Goal: Task Accomplishment & Management: Use online tool/utility

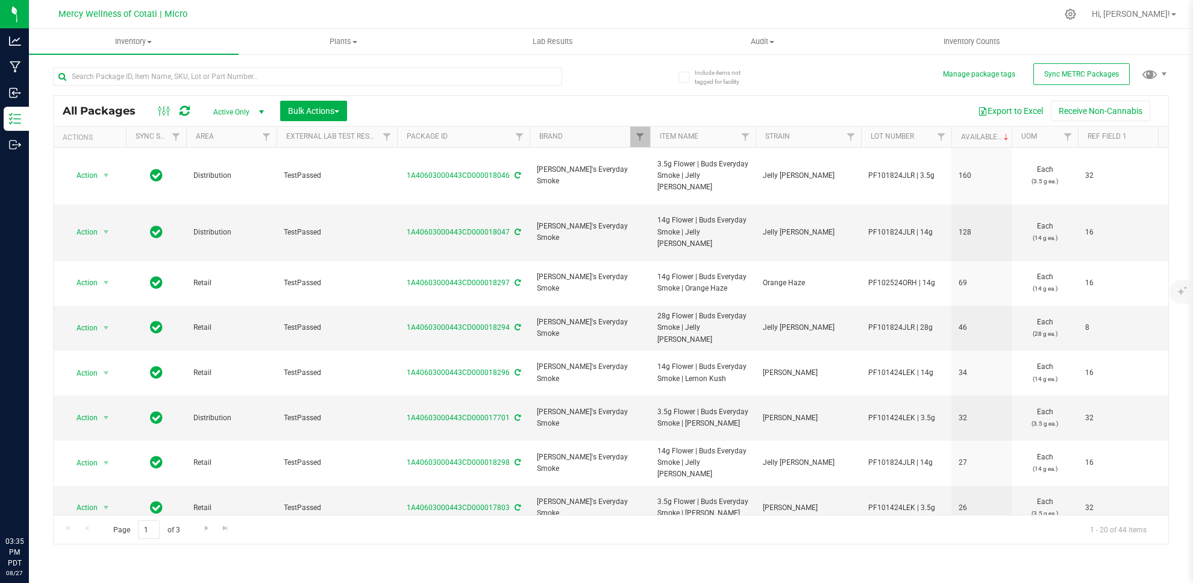
click at [702, 17] on div at bounding box center [636, 13] width 841 height 23
click at [1086, 20] on div at bounding box center [1070, 14] width 30 height 26
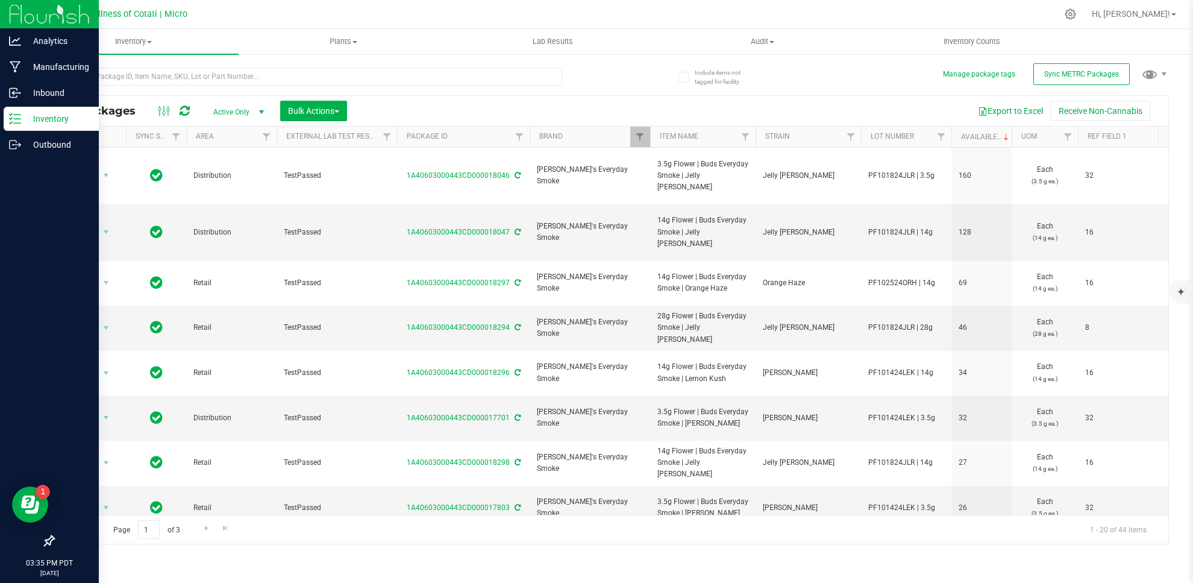
click at [51, 116] on p "Inventory" at bounding box center [57, 118] width 72 height 14
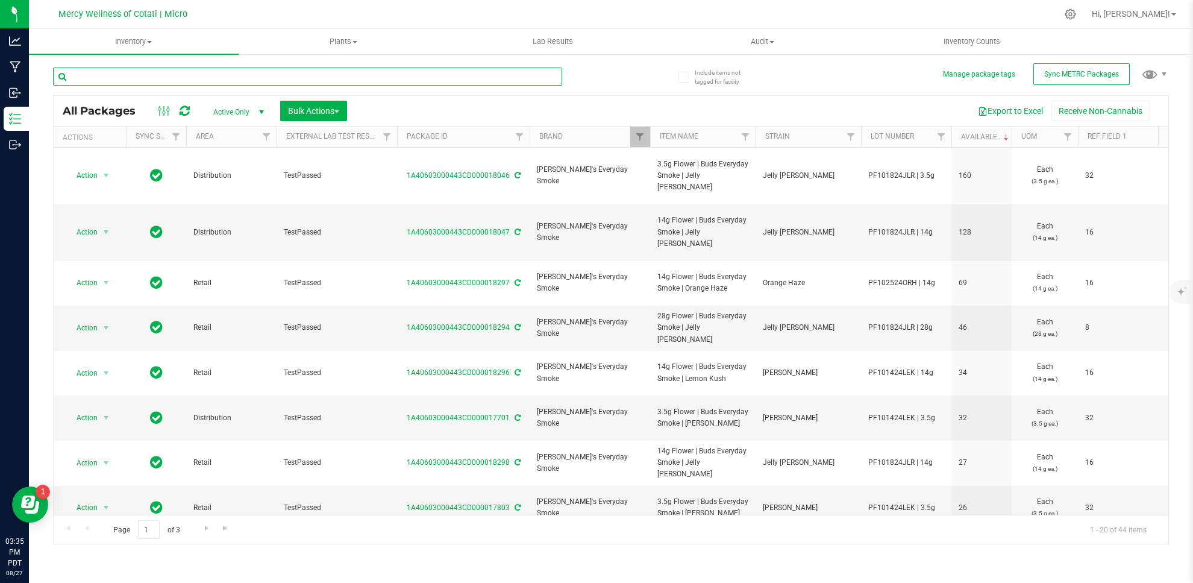
click at [509, 81] on input "text" at bounding box center [307, 76] width 509 height 18
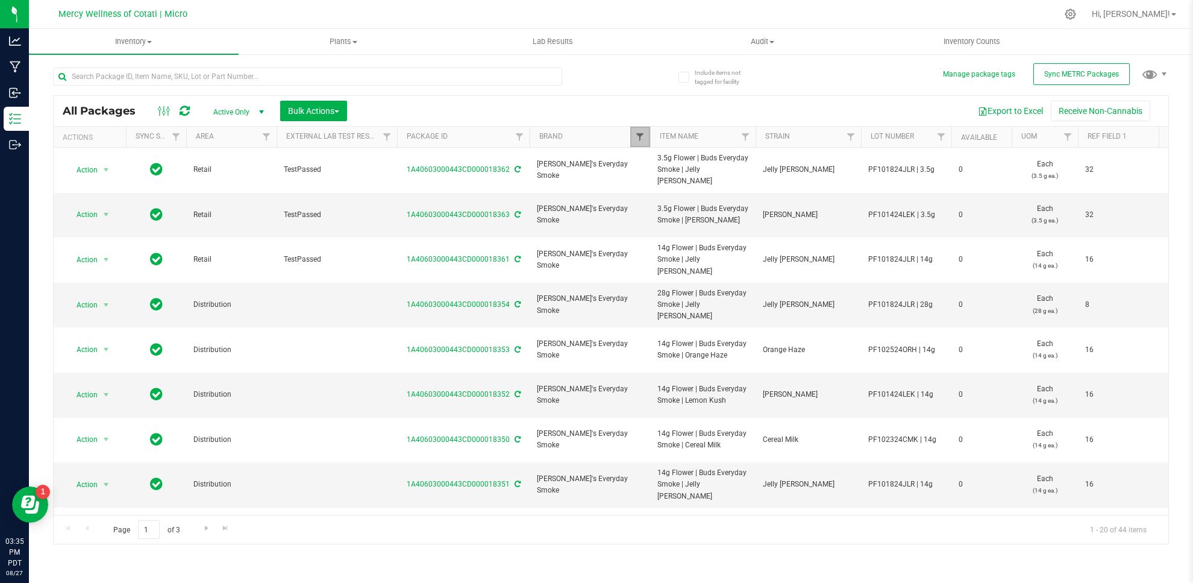
click at [639, 139] on span "Filter" at bounding box center [640, 137] width 10 height 10
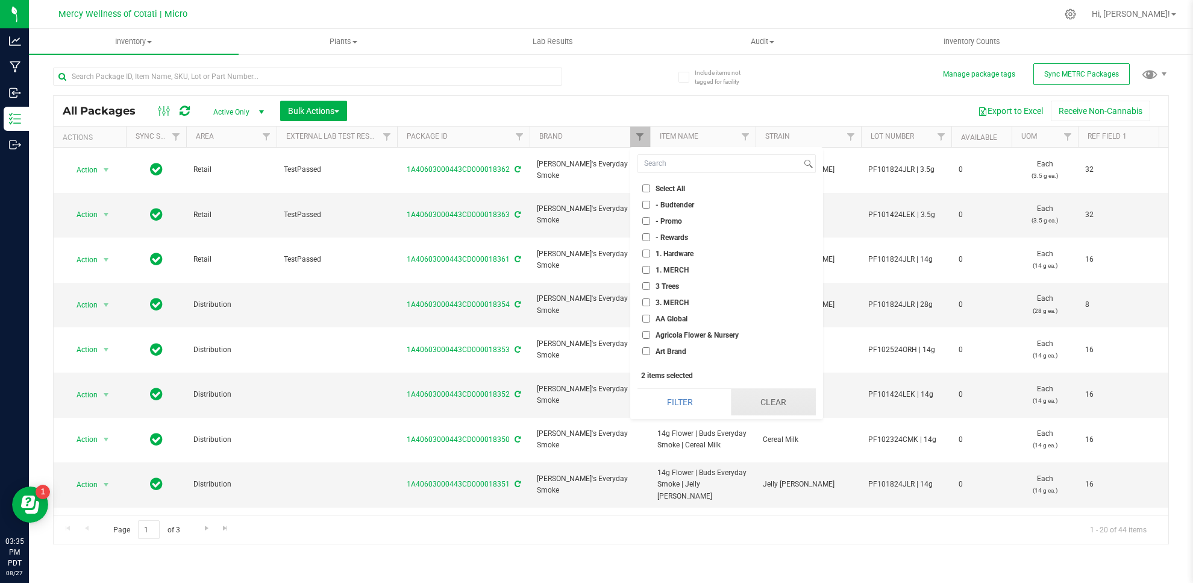
click at [766, 398] on button "Clear" at bounding box center [773, 402] width 85 height 27
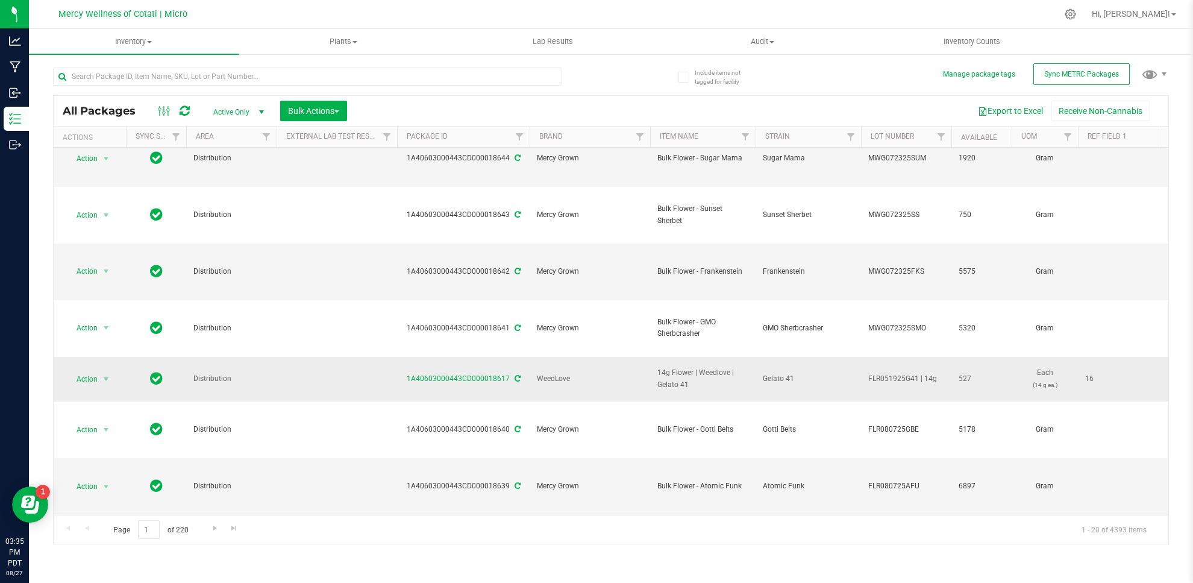
scroll to position [186, 0]
click at [211, 77] on input "text" at bounding box center [307, 76] width 509 height 18
type input "supermon"
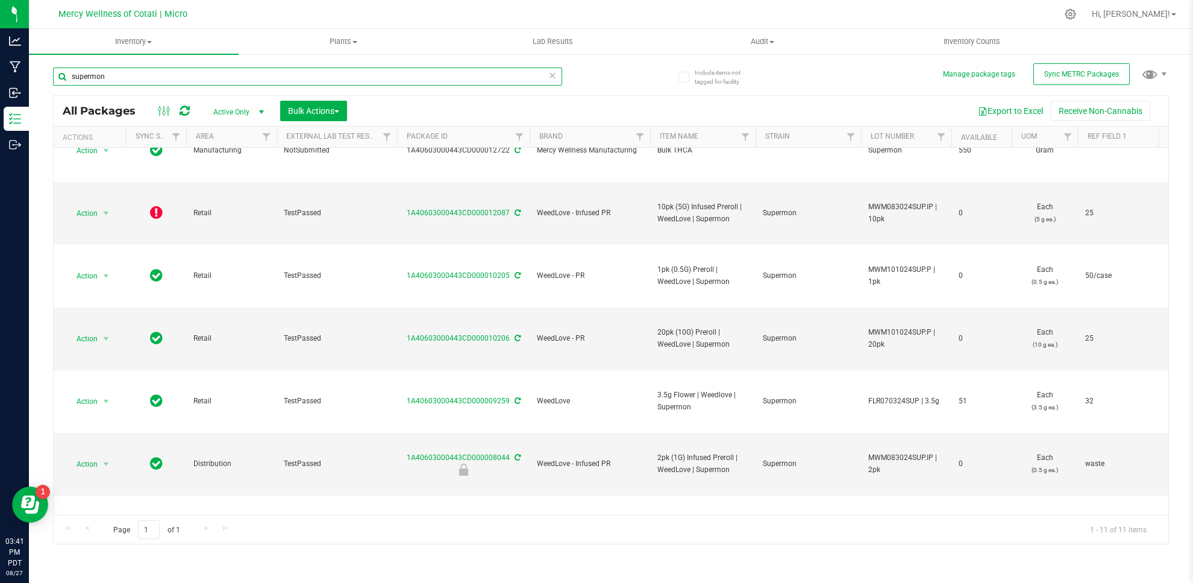
scroll to position [286, 0]
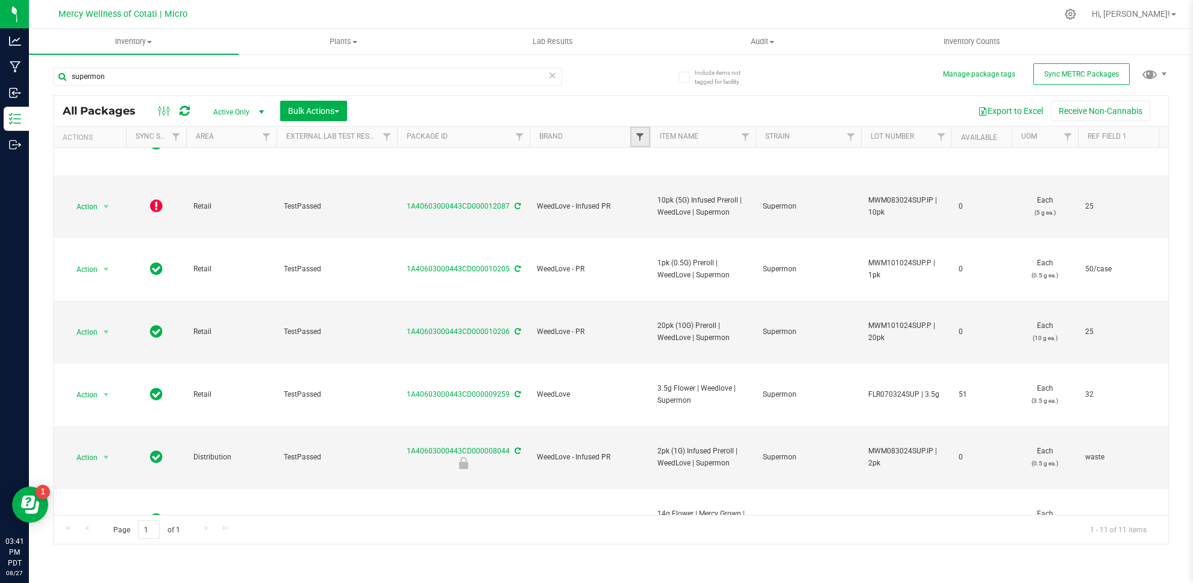
click at [639, 138] on span "Filter" at bounding box center [640, 137] width 10 height 10
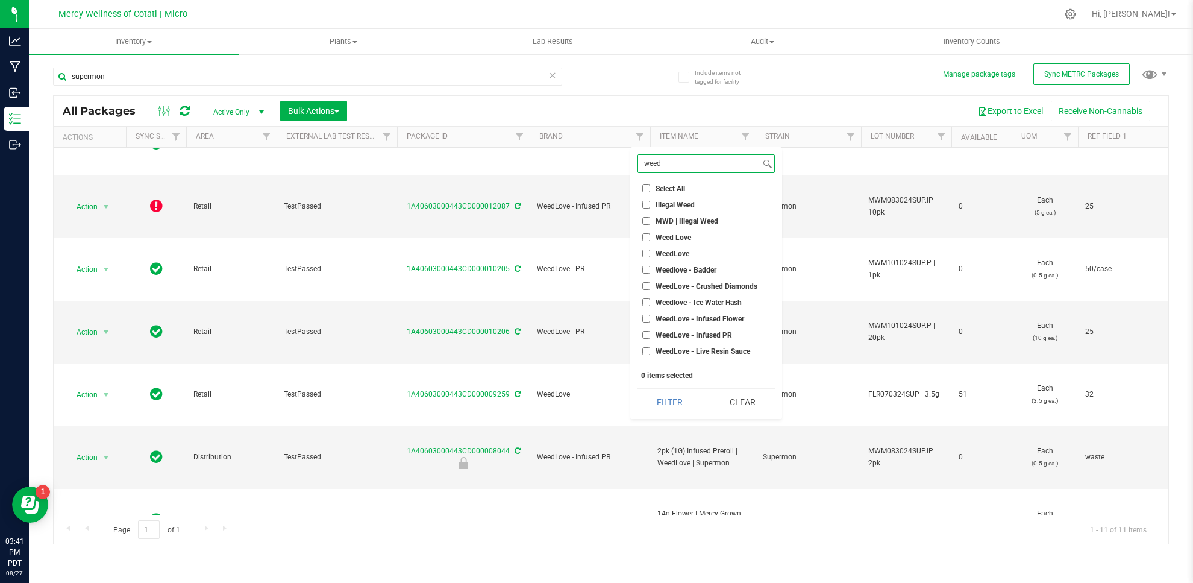
type input "weed"
click at [676, 237] on span "Weed Love" at bounding box center [673, 237] width 36 height 7
click at [650, 237] on input "Weed Love" at bounding box center [646, 237] width 8 height 8
checkbox input "true"
click at [676, 248] on li "WeedLove" at bounding box center [705, 253] width 137 height 13
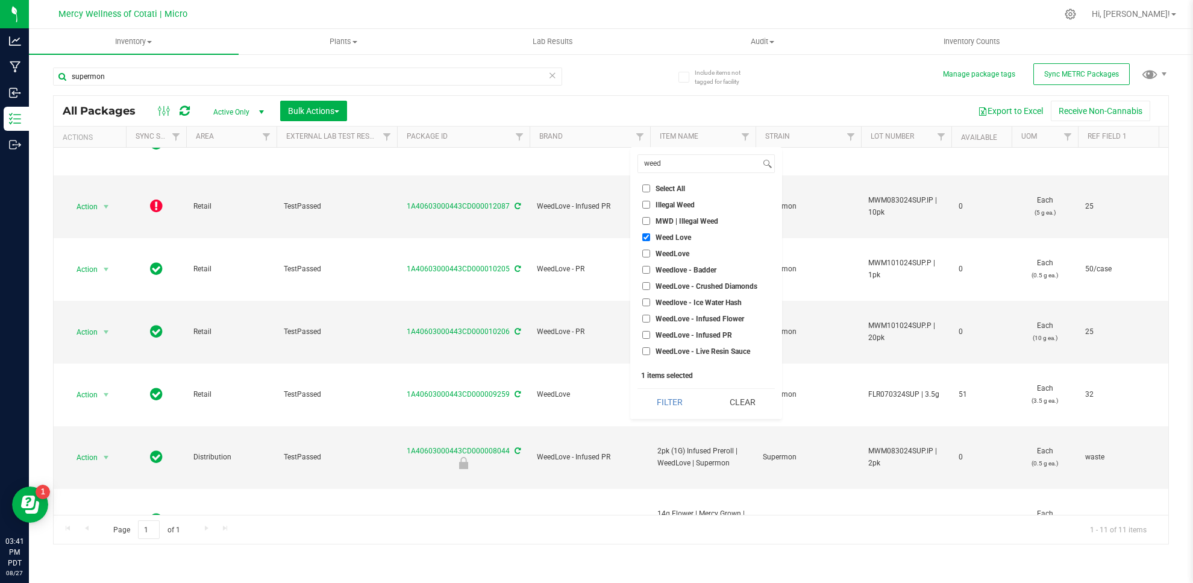
click at [646, 252] on input "WeedLove" at bounding box center [646, 253] width 8 height 8
checkbox input "true"
click at [673, 398] on button "Filter" at bounding box center [669, 402] width 64 height 27
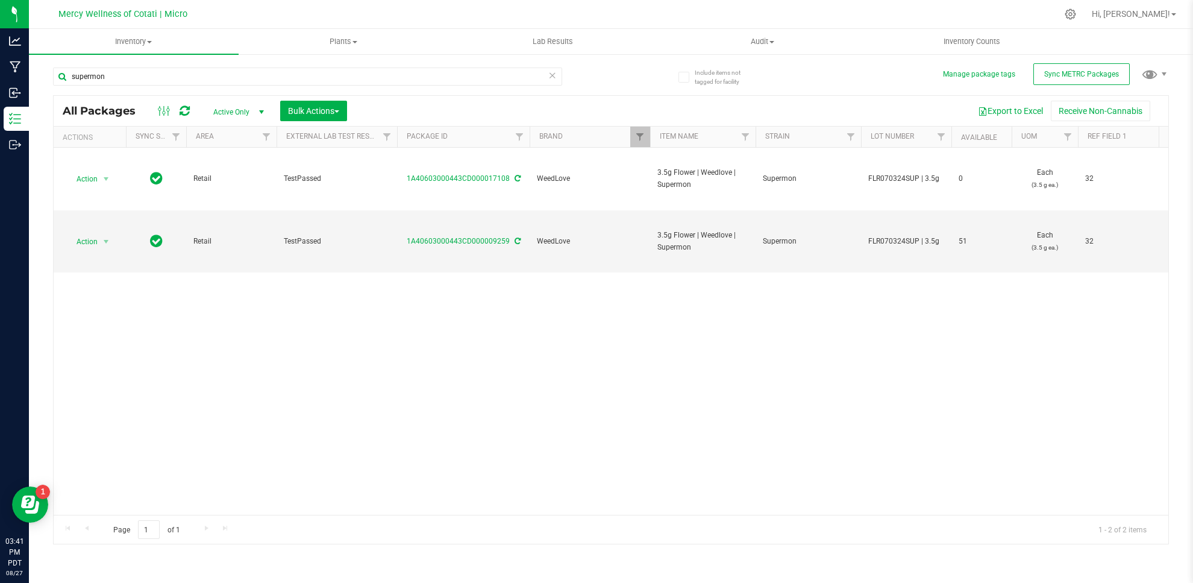
click at [748, 330] on div "Action Action Adjust qty Create package Edit attributes Global inventory Locate…" at bounding box center [611, 331] width 1114 height 367
click at [911, 241] on span "FLR070324SUP | 3.5g" at bounding box center [906, 241] width 76 height 11
drag, startPoint x: 915, startPoint y: 341, endPoint x: 802, endPoint y: 252, distance: 143.7
click at [915, 341] on div "Action Action Adjust qty Create package Edit attributes Global inventory Locate…" at bounding box center [611, 331] width 1114 height 367
click at [554, 77] on icon at bounding box center [552, 74] width 8 height 14
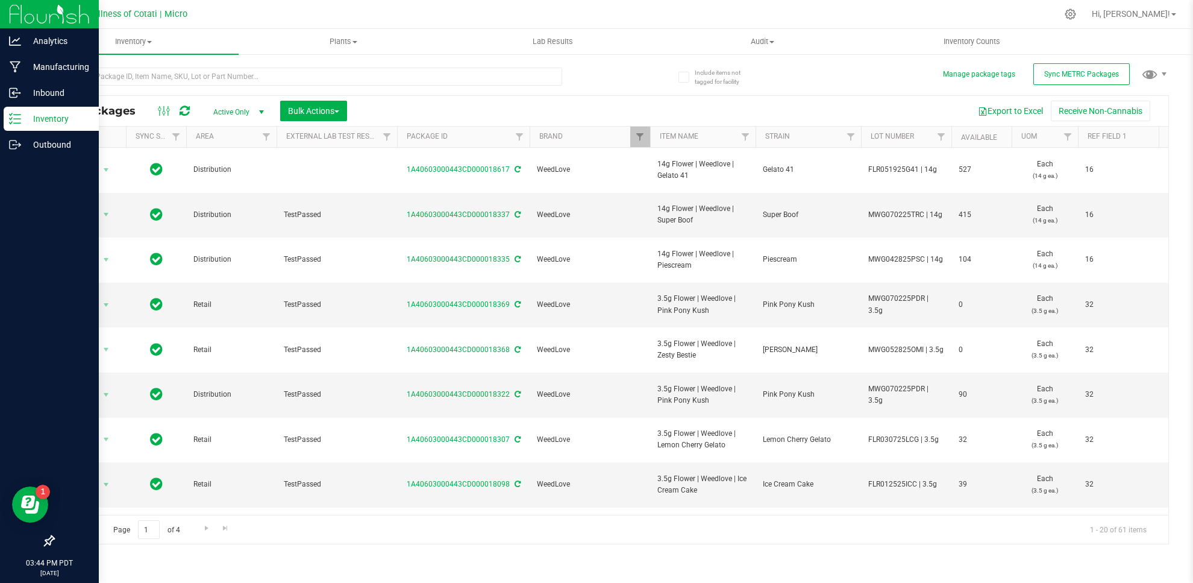
click at [54, 119] on p "Inventory" at bounding box center [57, 118] width 72 height 14
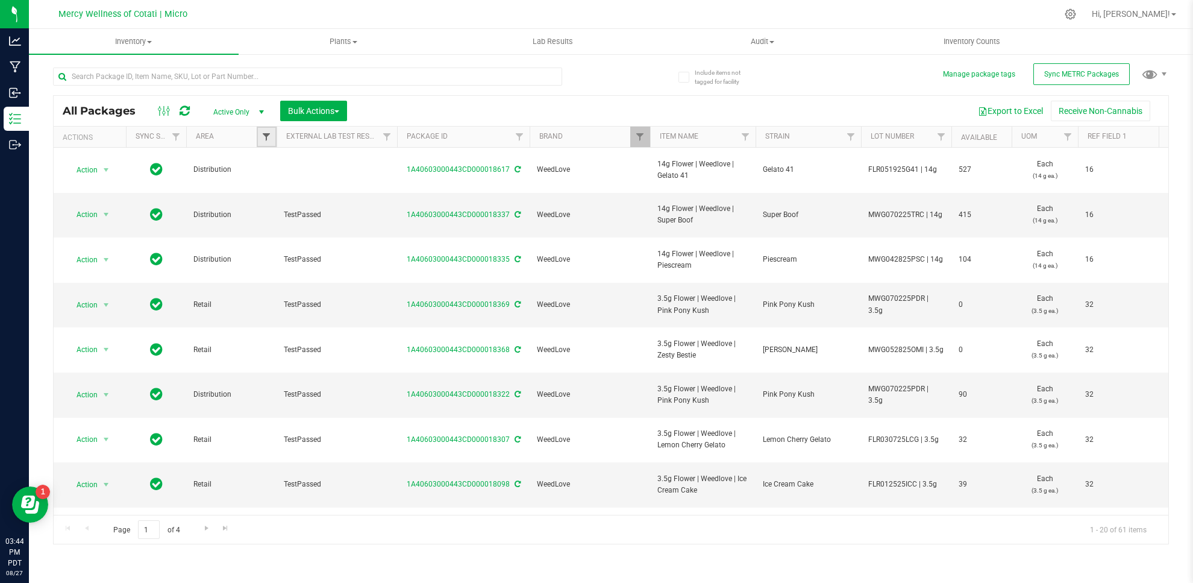
click at [264, 135] on span "Filter" at bounding box center [266, 137] width 10 height 10
type input "retail"
click at [275, 190] on input "Retail" at bounding box center [273, 192] width 8 height 8
checkbox input "true"
click at [311, 236] on button "Filter" at bounding box center [293, 237] width 58 height 27
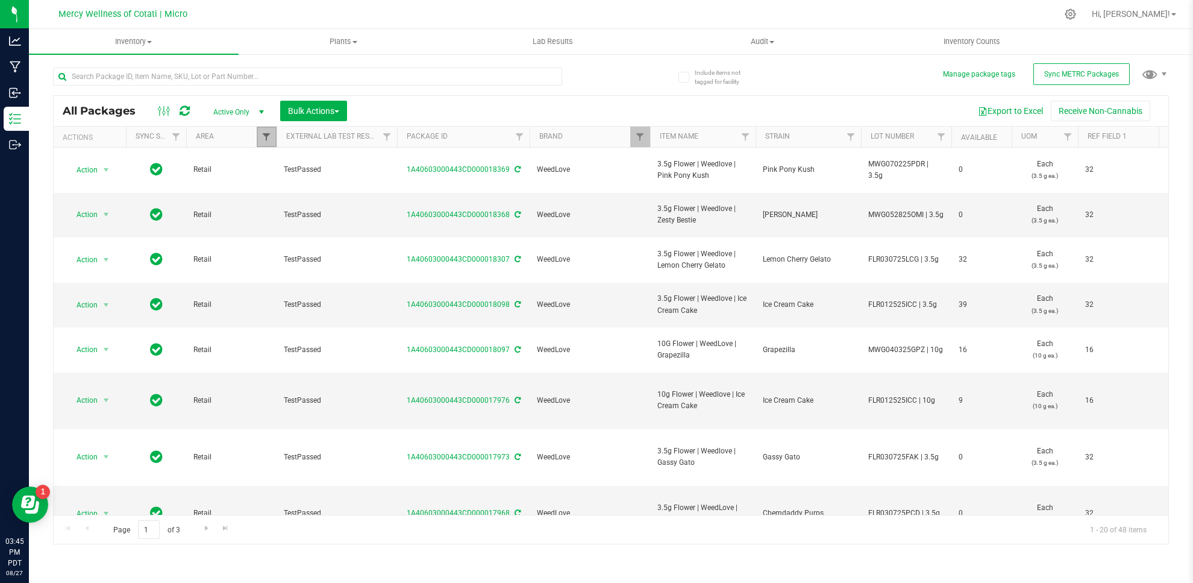
click at [267, 138] on span "Filter" at bounding box center [266, 137] width 10 height 10
click at [313, 167] on input "retail" at bounding box center [318, 163] width 109 height 17
type input "dist"
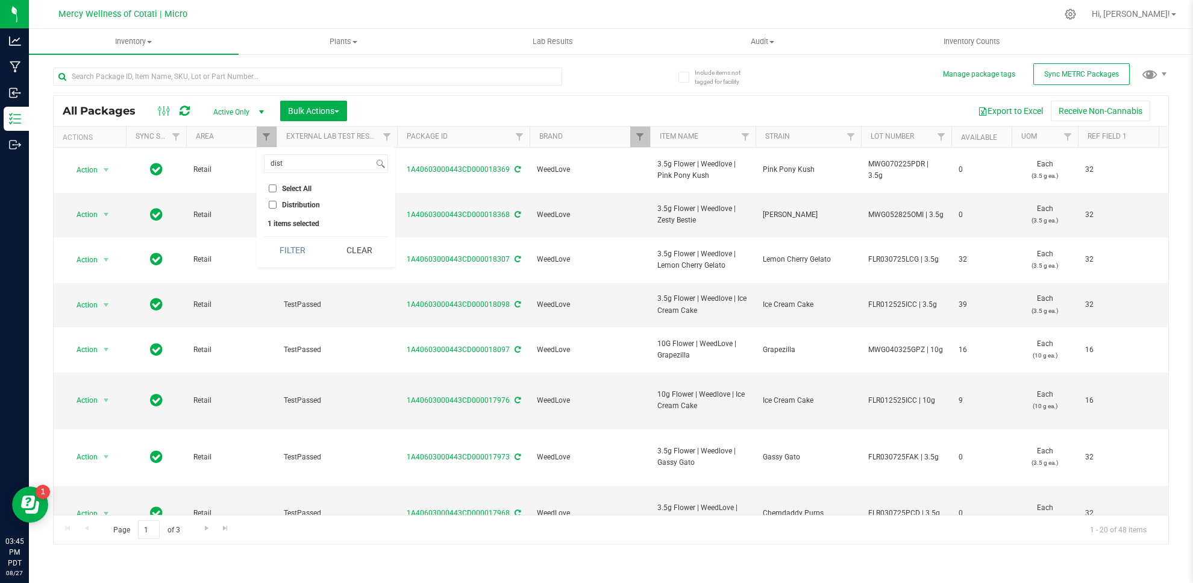
click at [295, 202] on span "Distribution" at bounding box center [301, 204] width 38 height 7
click at [277, 202] on input "Distribution" at bounding box center [273, 205] width 8 height 8
checkbox input "true"
click at [286, 255] on button "Filter" at bounding box center [293, 250] width 58 height 27
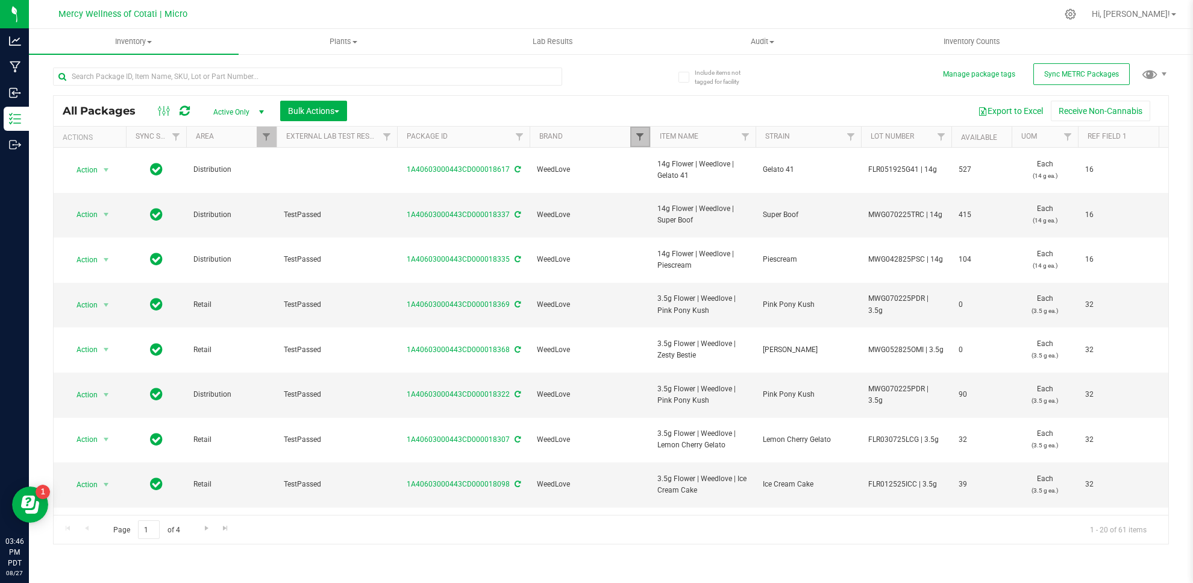
click at [638, 132] on span "Filter" at bounding box center [640, 137] width 10 height 10
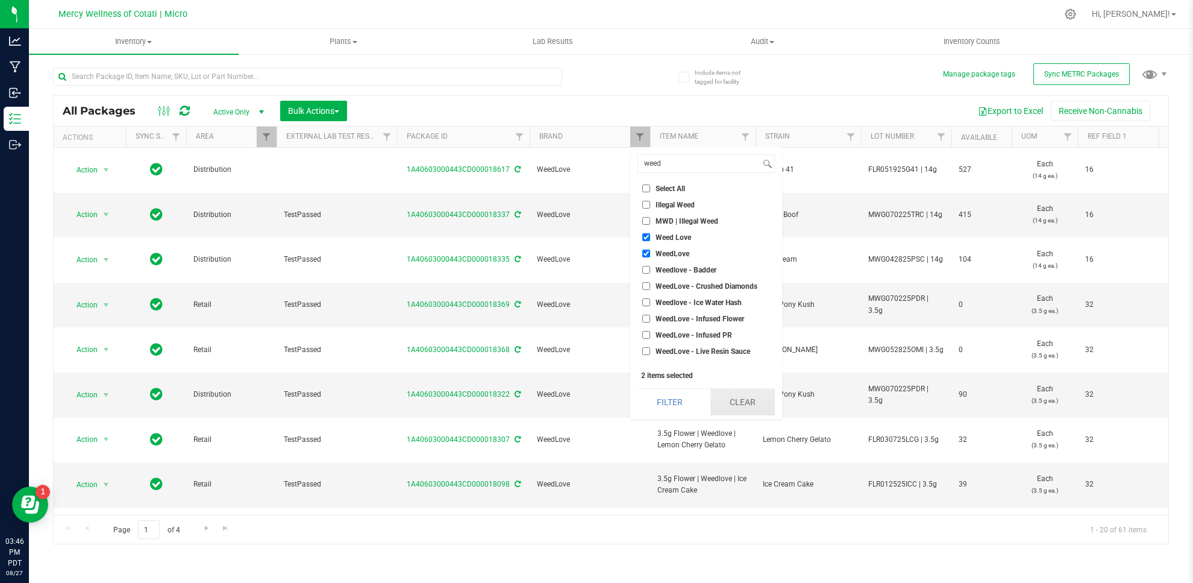
click at [761, 398] on button "Clear" at bounding box center [742, 402] width 64 height 27
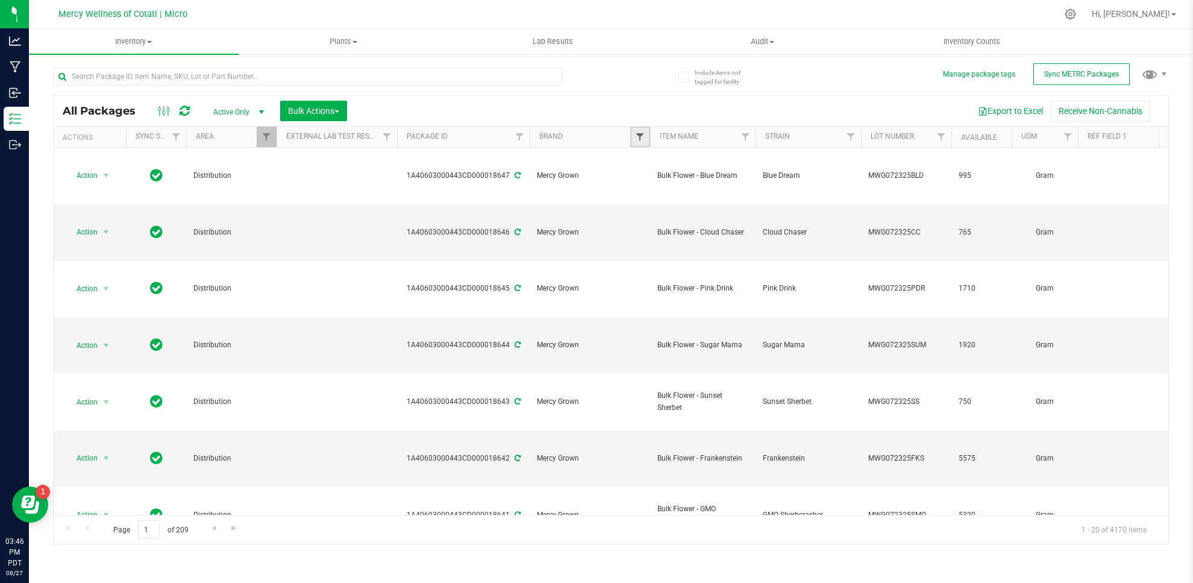
click at [642, 133] on span "Filter" at bounding box center [640, 137] width 10 height 10
type input "buds"
click at [656, 202] on span "Buds Everyday" at bounding box center [679, 204] width 48 height 7
click at [650, 202] on input "Buds Everyday" at bounding box center [646, 205] width 8 height 8
checkbox input "true"
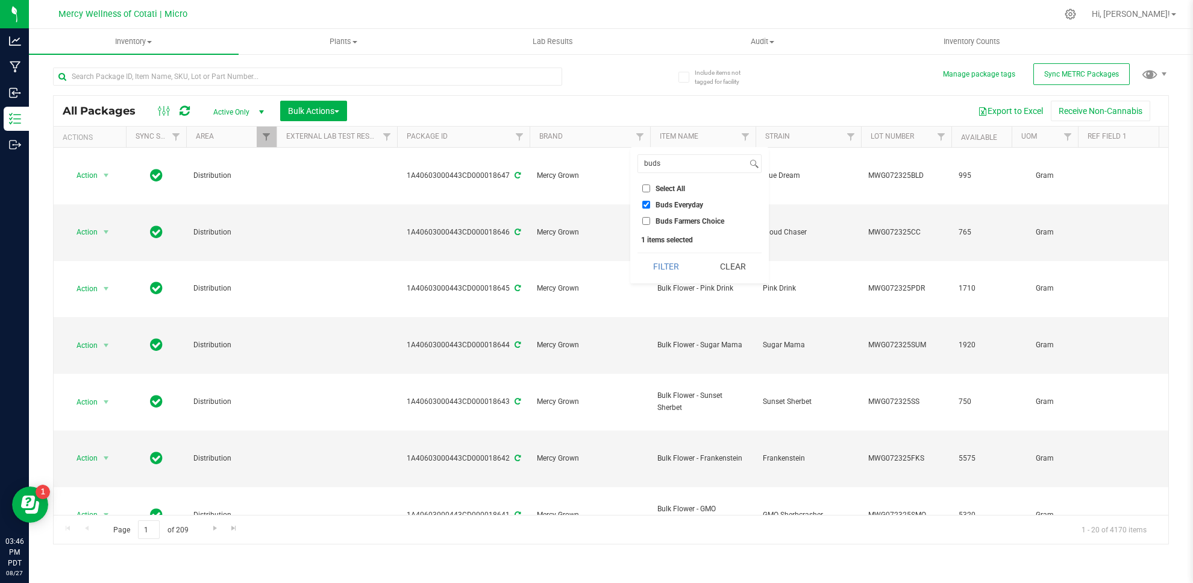
click at [646, 219] on input "Buds Farmers Choice" at bounding box center [646, 221] width 8 height 8
checkbox input "true"
click at [645, 205] on input "Buds Everyday" at bounding box center [646, 205] width 8 height 8
checkbox input "false"
click at [642, 220] on input "Buds Farmers Choice" at bounding box center [646, 221] width 8 height 8
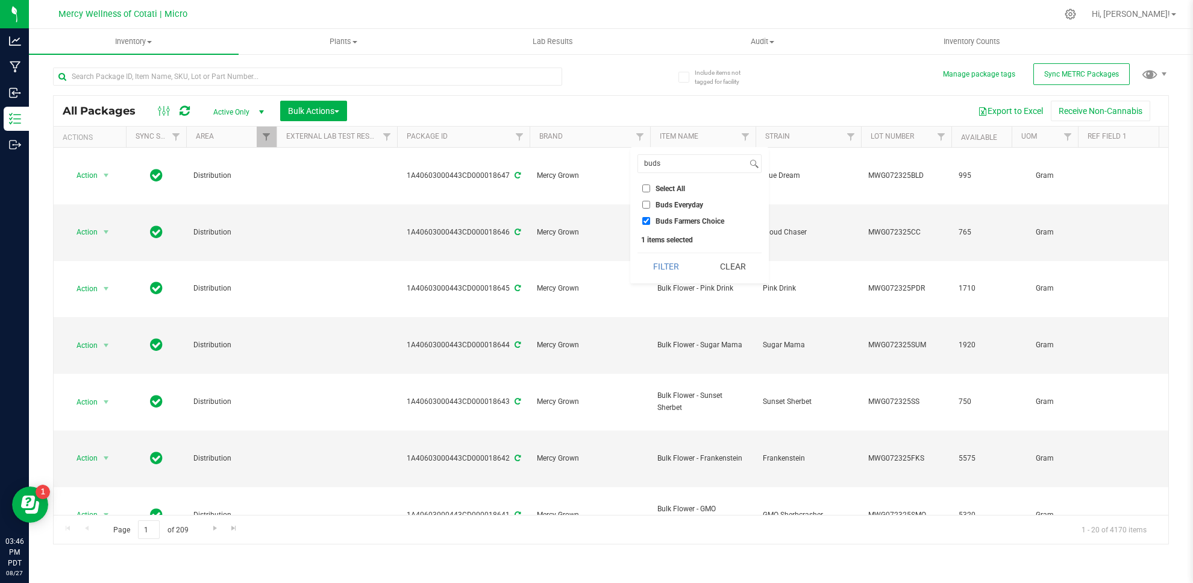
checkbox input "false"
click at [660, 167] on input "buds" at bounding box center [692, 163] width 109 height 17
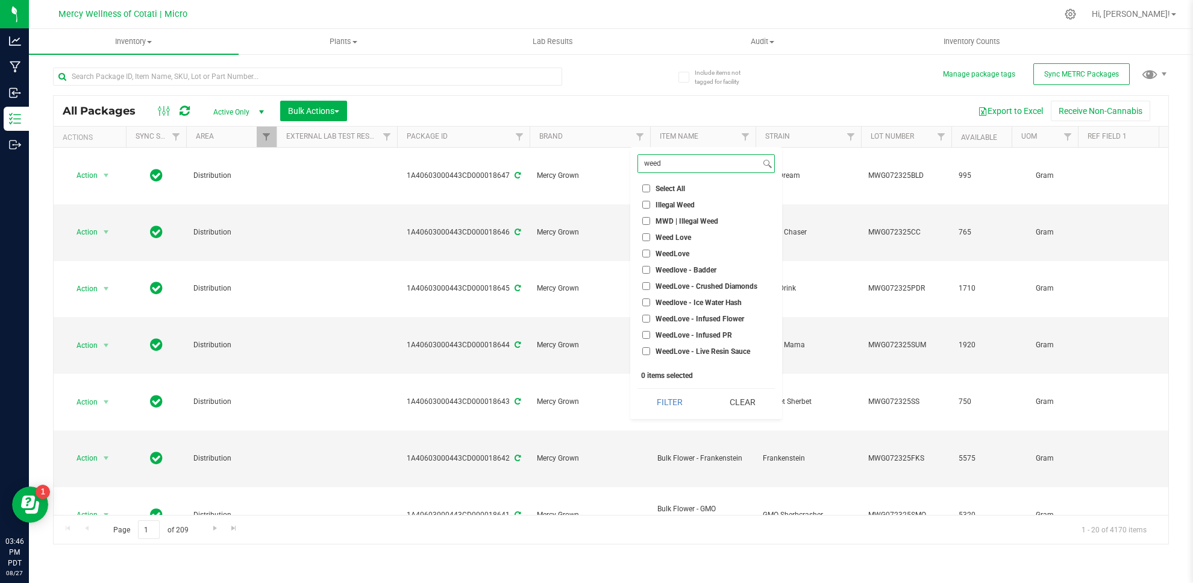
type input "weed"
click at [646, 236] on input "Weed Love" at bounding box center [646, 237] width 8 height 8
checkbox input "true"
click at [644, 251] on input "WeedLove" at bounding box center [646, 253] width 8 height 8
checkbox input "true"
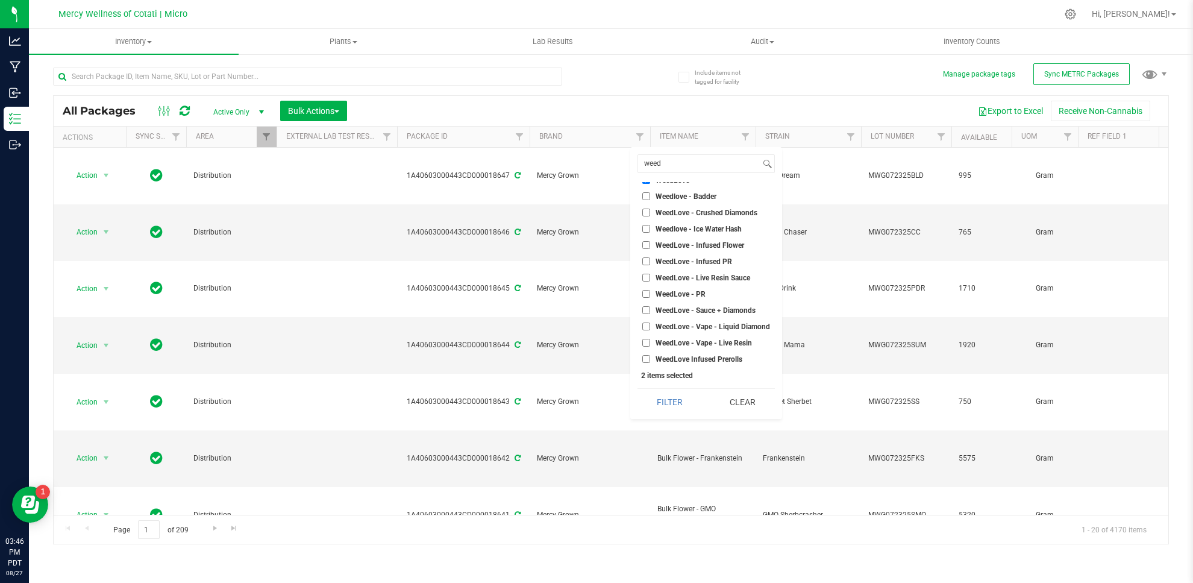
scroll to position [107, 0]
drag, startPoint x: 645, startPoint y: 338, endPoint x: 645, endPoint y: 322, distance: 16.3
click at [646, 338] on input "WeedLove Prerolls" at bounding box center [646, 341] width 8 height 8
checkbox input "true"
click at [645, 258] on input "WeedLove - PR" at bounding box center [646, 260] width 8 height 8
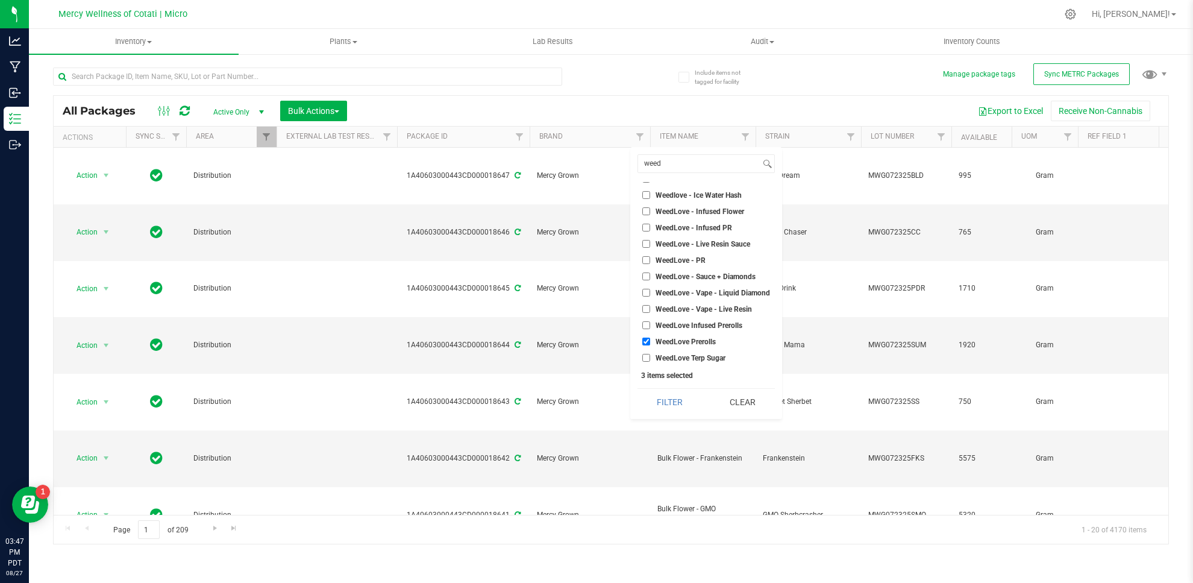
checkbox input "true"
click at [647, 322] on input "WeedLove Infused Prerolls" at bounding box center [646, 325] width 8 height 8
checkbox input "true"
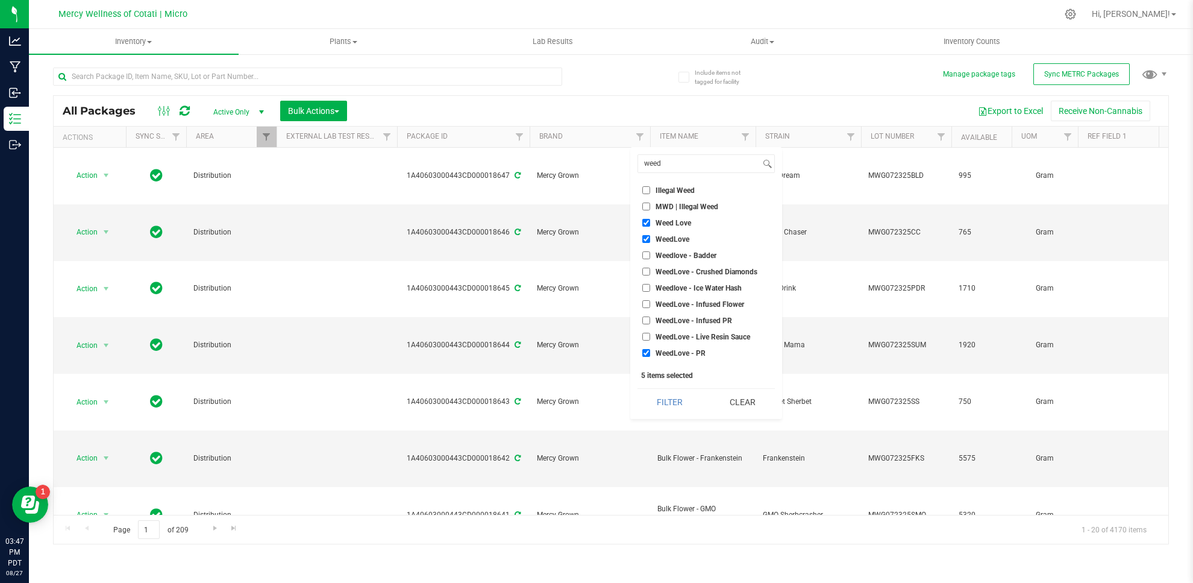
scroll to position [14, 0]
click at [678, 161] on input "weed" at bounding box center [699, 163] width 122 height 17
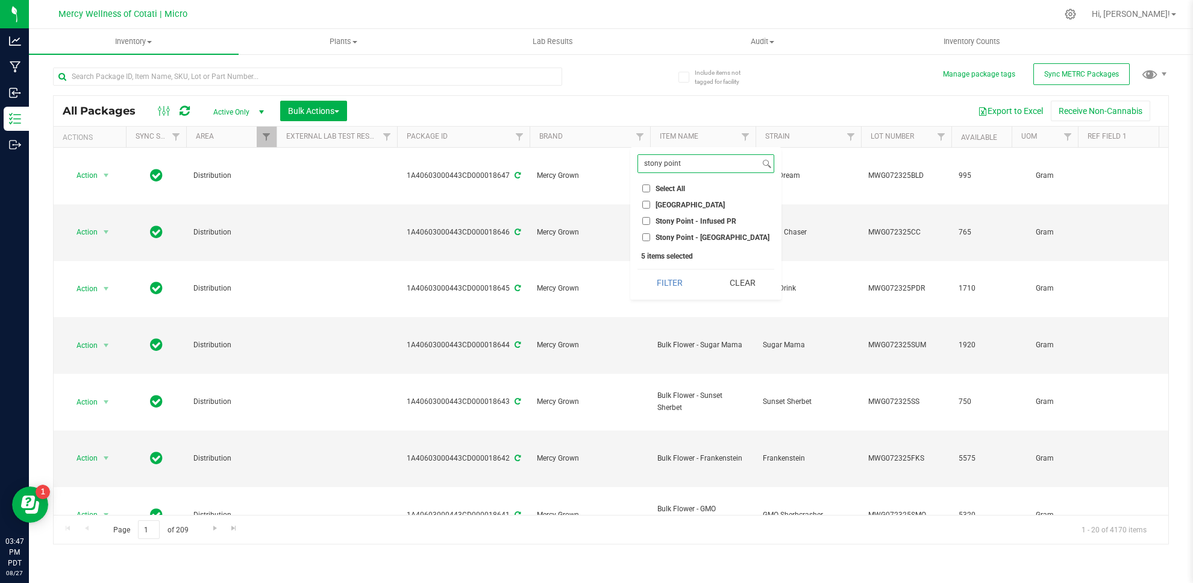
type input "stony point"
click at [647, 237] on input "Stony Point - [GEOGRAPHIC_DATA]" at bounding box center [646, 237] width 8 height 8
checkbox input "true"
click at [644, 221] on input "Stony Point - Infused PR" at bounding box center [646, 221] width 8 height 8
checkbox input "true"
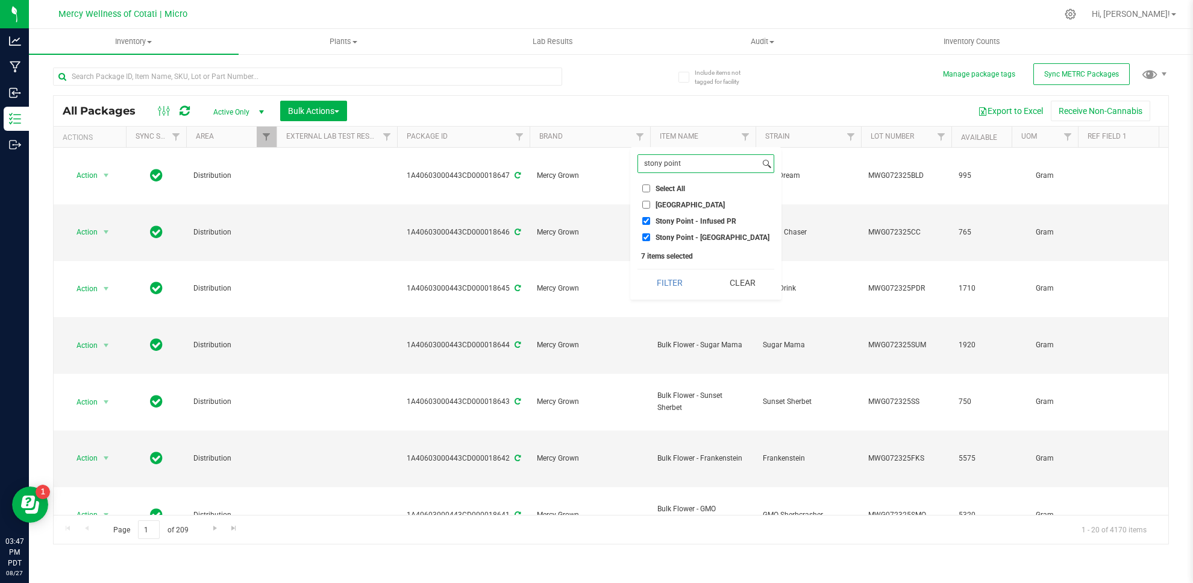
click at [681, 161] on input "stony point" at bounding box center [699, 163] width 122 height 17
type input "lunch money"
click at [669, 234] on span "Lunch Money Prerolls" at bounding box center [690, 237] width 71 height 7
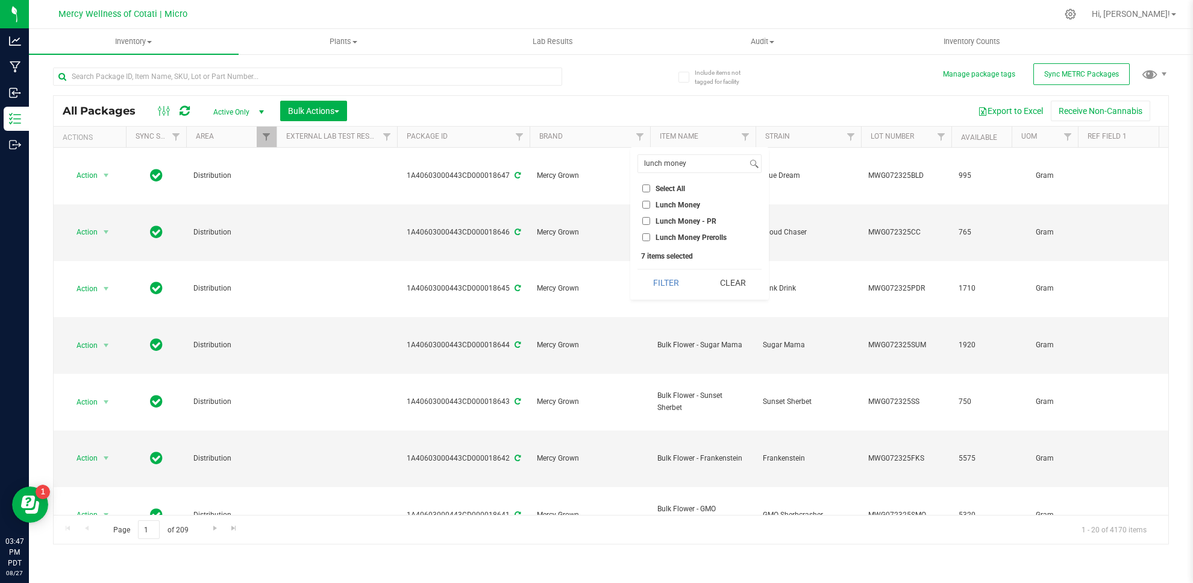
click at [650, 233] on input "Lunch Money Prerolls" at bounding box center [646, 237] width 8 height 8
checkbox input "true"
click at [678, 218] on span "Lunch Money - PR" at bounding box center [685, 220] width 61 height 7
click at [650, 218] on input "Lunch Money - PR" at bounding box center [646, 221] width 8 height 8
checkbox input "true"
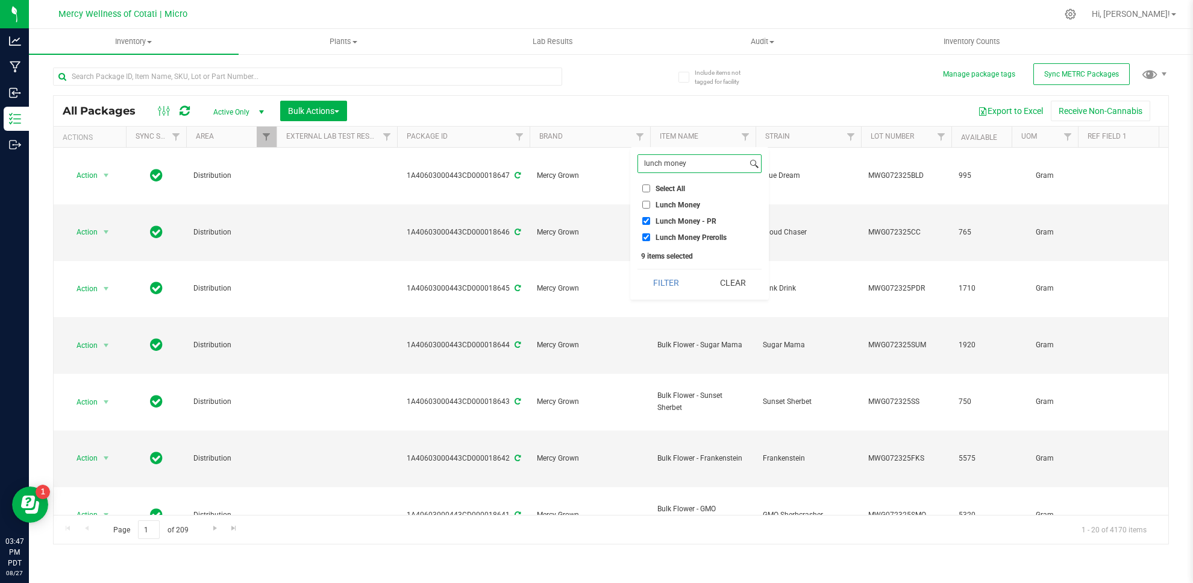
click at [692, 165] on input "lunch money" at bounding box center [692, 163] width 109 height 17
type input "lollipot"
click at [646, 219] on input "LolliPot - Infused Flower" at bounding box center [646, 221] width 8 height 8
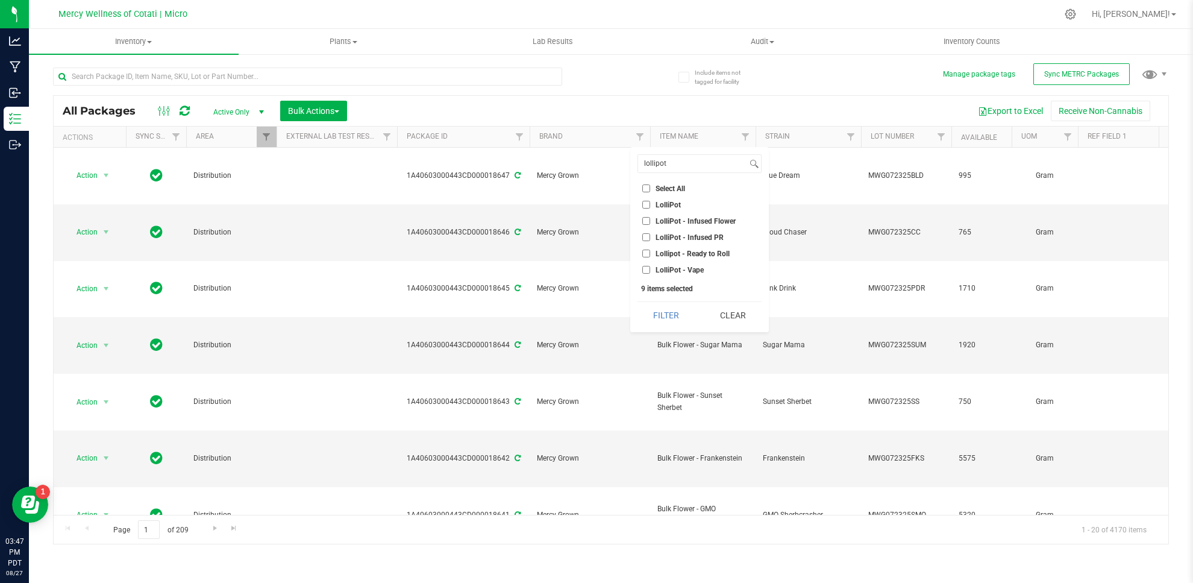
checkbox input "true"
click at [697, 165] on input "lollipot" at bounding box center [692, 163] width 109 height 17
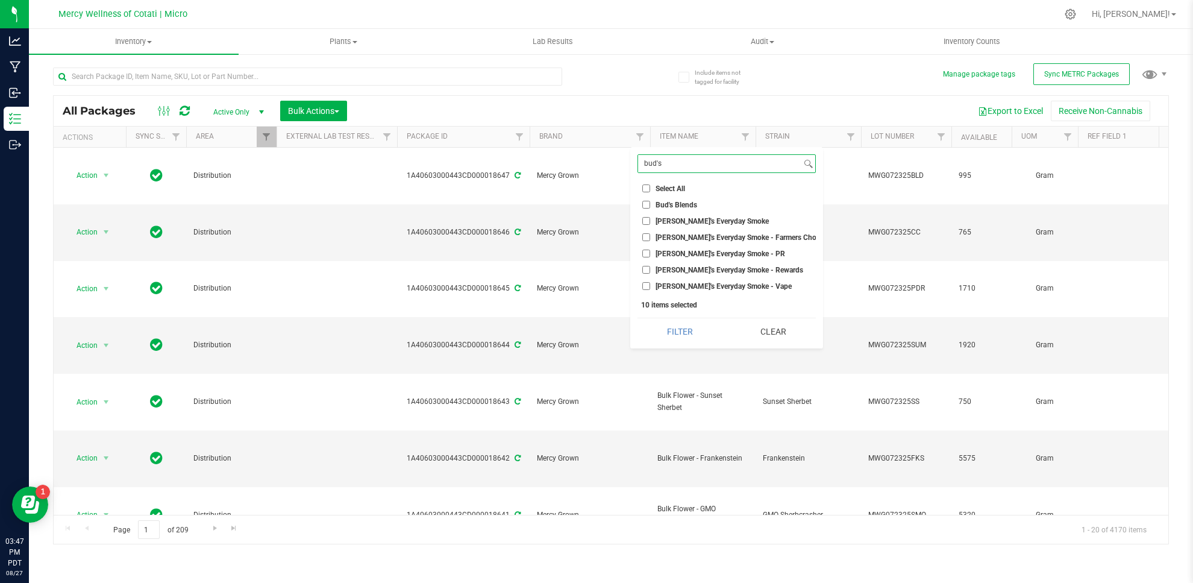
type input "bud's"
click at [645, 252] on input "[PERSON_NAME]'s Everyday Smoke - PR" at bounding box center [646, 253] width 8 height 8
checkbox input "true"
click at [665, 161] on input "bud's" at bounding box center [719, 163] width 163 height 17
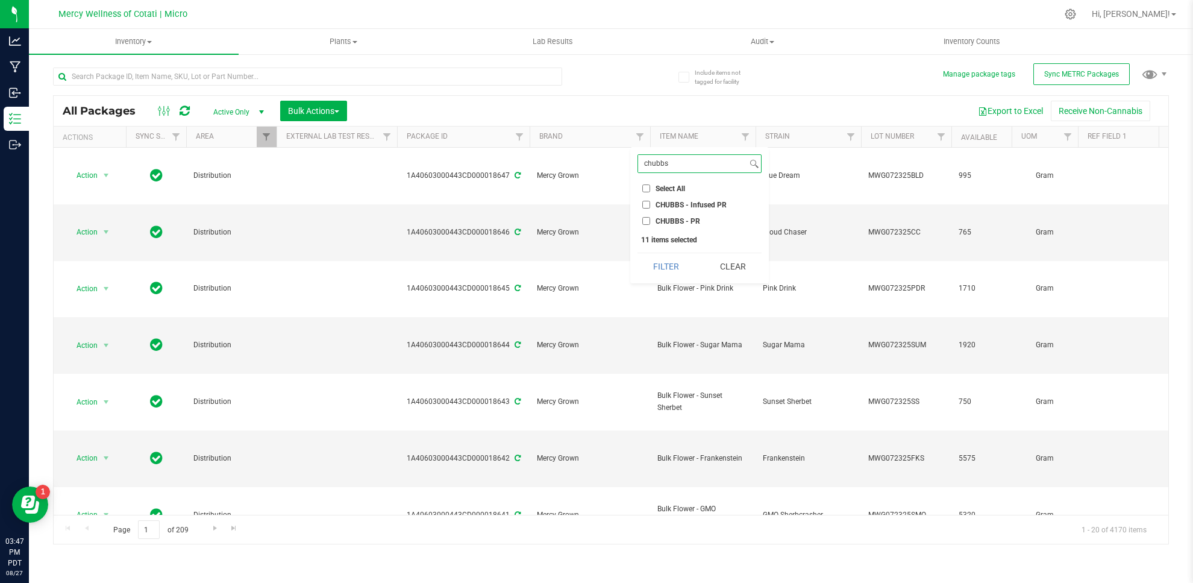
type input "chubbs"
click at [646, 204] on input "CHUBBS - Infused PR" at bounding box center [646, 205] width 8 height 8
checkbox input "true"
click at [649, 218] on input "CHUBBS - PR" at bounding box center [646, 221] width 8 height 8
checkbox input "true"
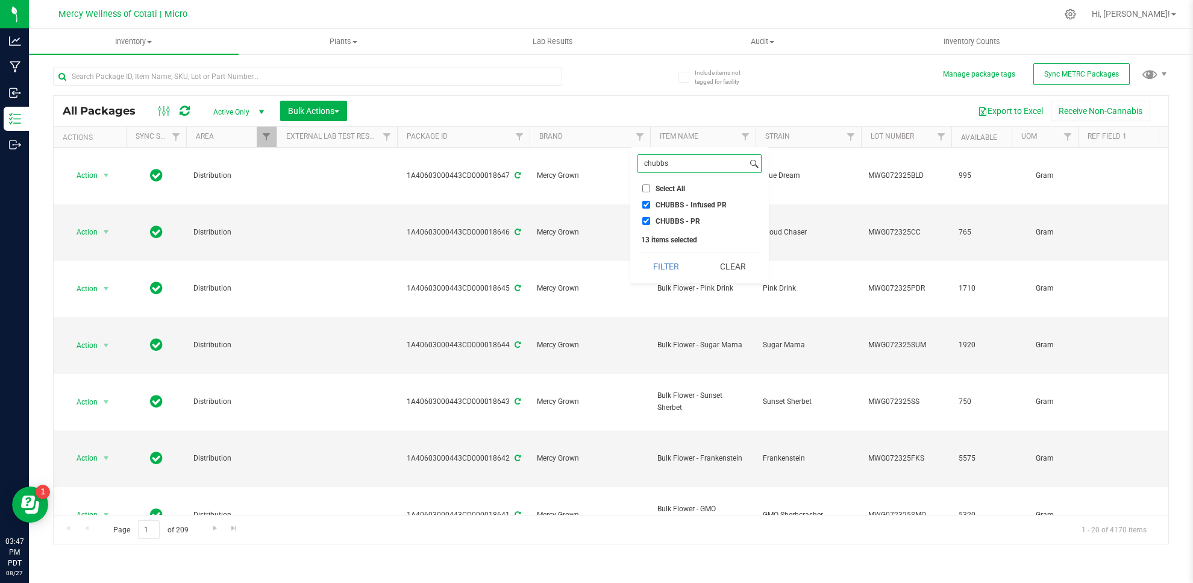
click at [659, 162] on input "chubbs" at bounding box center [692, 163] width 109 height 17
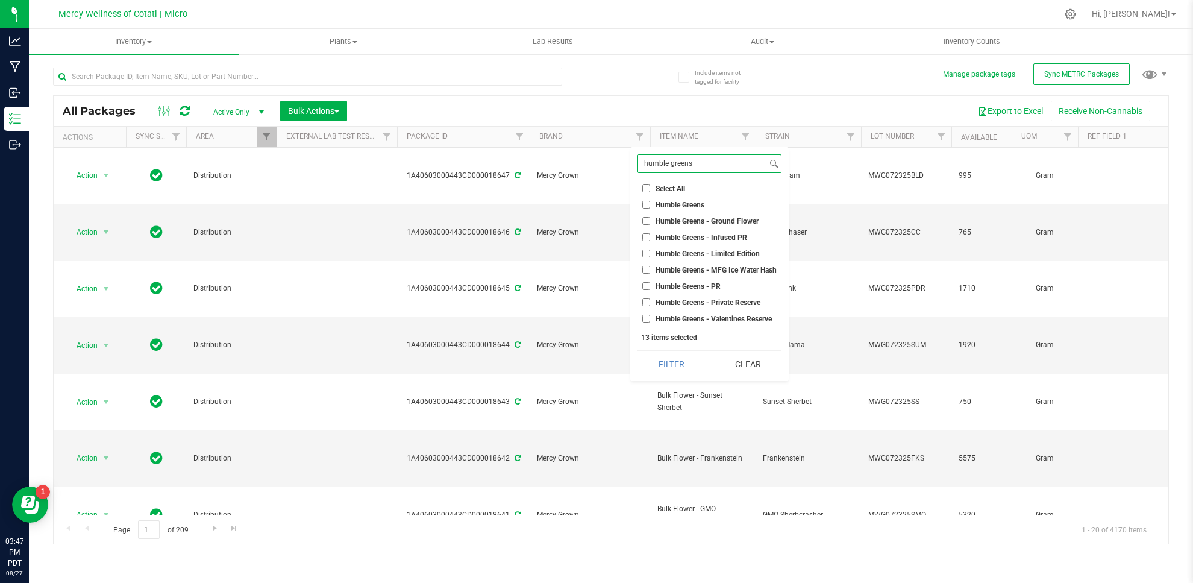
type input "humble greens"
click at [643, 204] on input "Humble Greens" at bounding box center [646, 205] width 8 height 8
checkbox input "true"
click at [646, 301] on input "Humble Greens - Private Reserve" at bounding box center [646, 302] width 8 height 8
checkbox input "true"
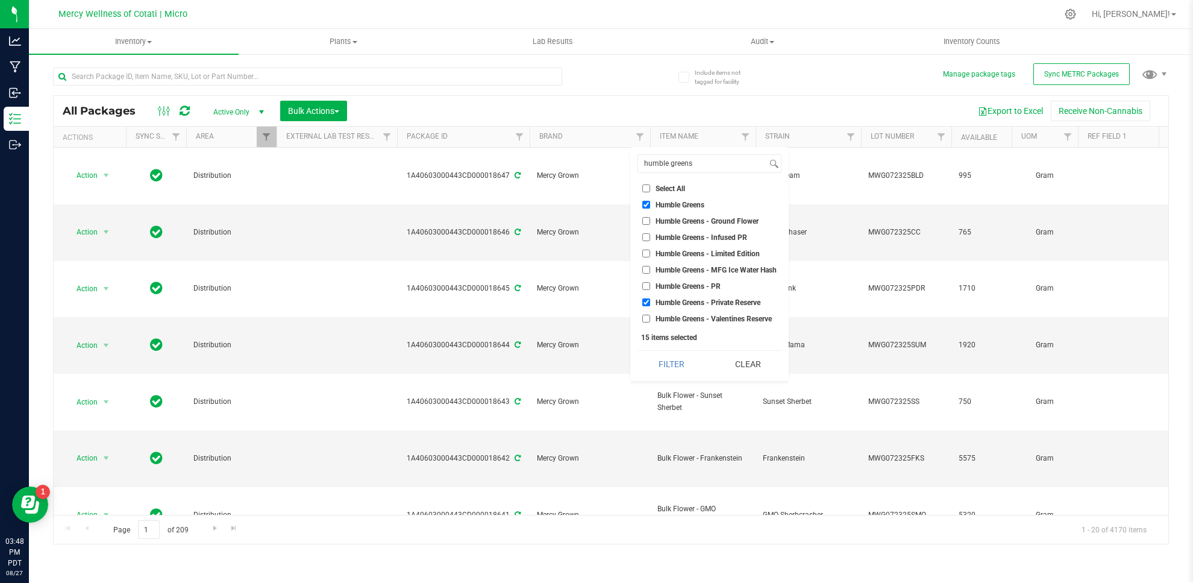
click at [644, 285] on input "Humble Greens - PR" at bounding box center [646, 286] width 8 height 8
checkbox input "true"
click at [646, 236] on input "Humble Greens - Infused PR" at bounding box center [646, 237] width 8 height 8
checkbox input "true"
click at [672, 364] on button "Filter" at bounding box center [670, 364] width 67 height 27
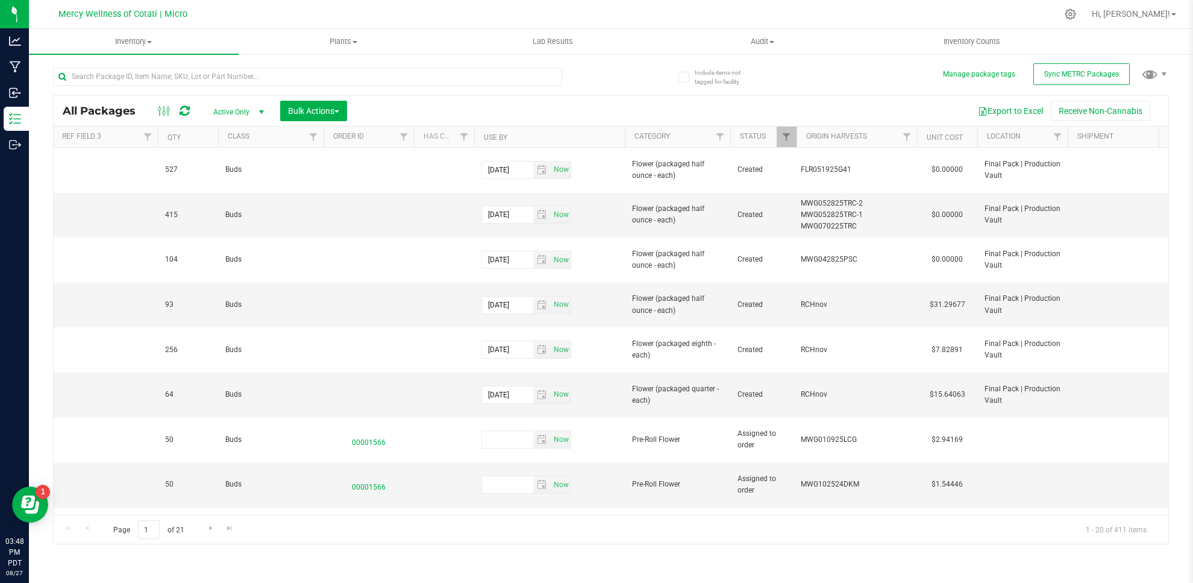
scroll to position [0, 1230]
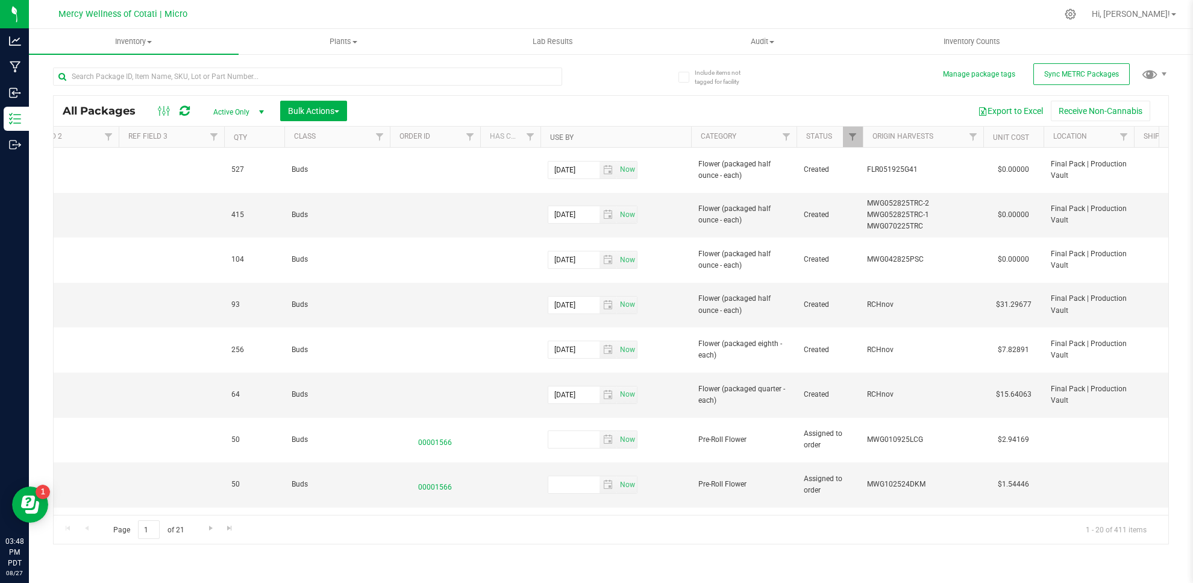
click at [567, 135] on link "Use By" at bounding box center [561, 137] width 23 height 8
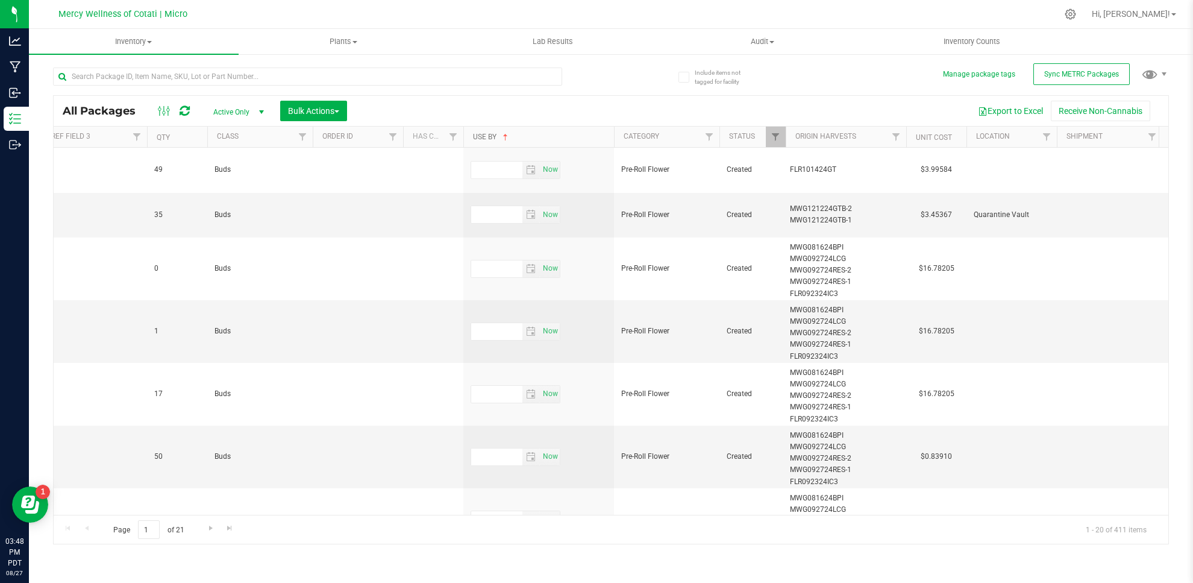
scroll to position [0, 1319]
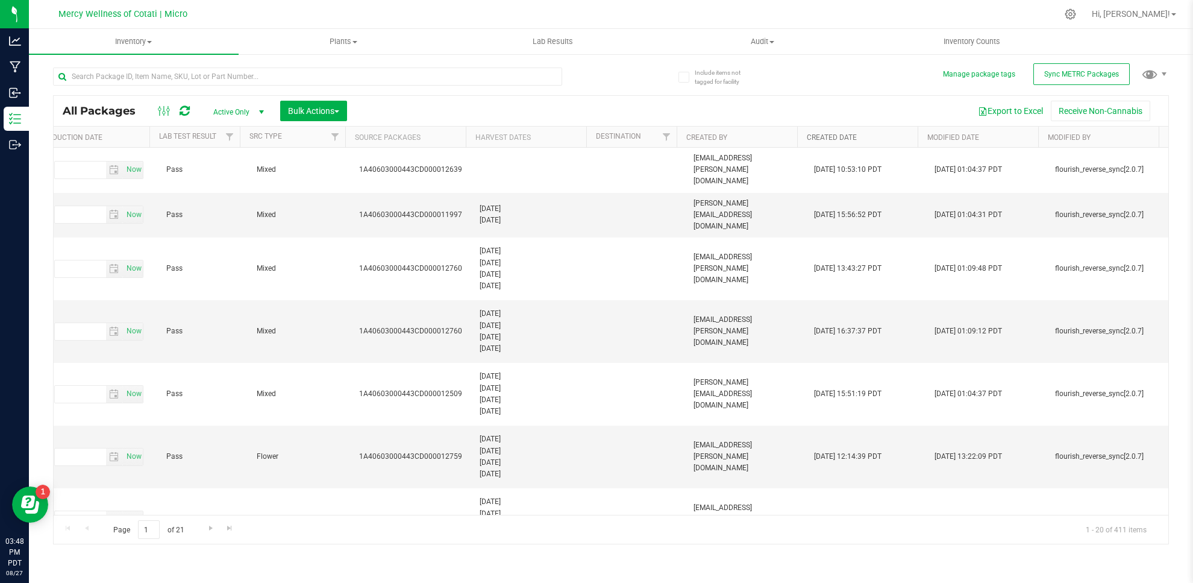
click at [834, 134] on link "Created Date" at bounding box center [832, 137] width 50 height 8
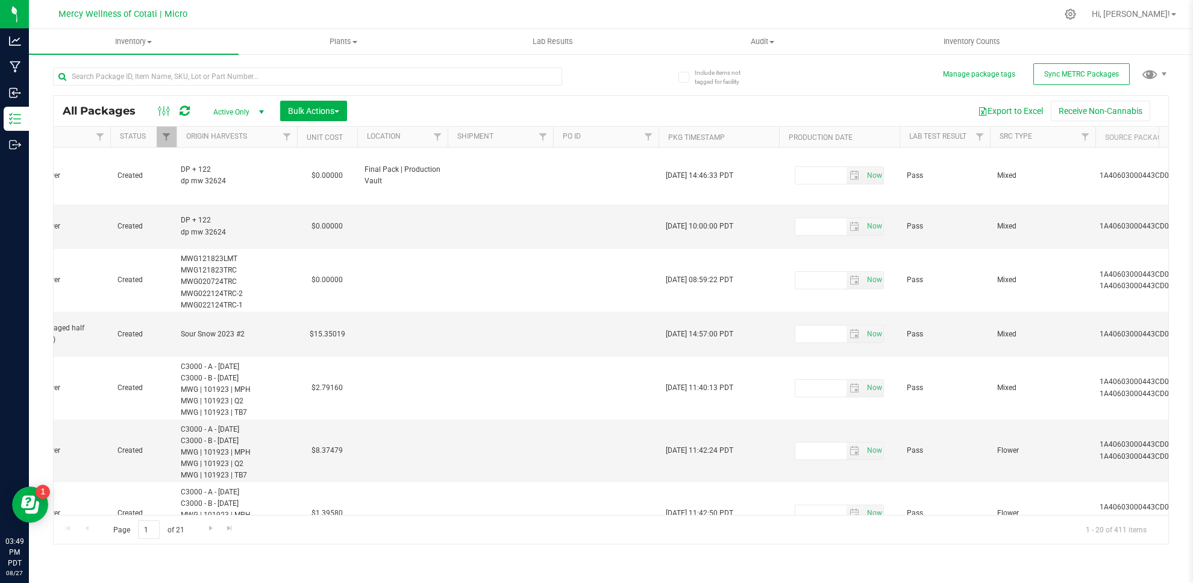
click at [739, 133] on th "Pkg Timestamp" at bounding box center [718, 137] width 120 height 21
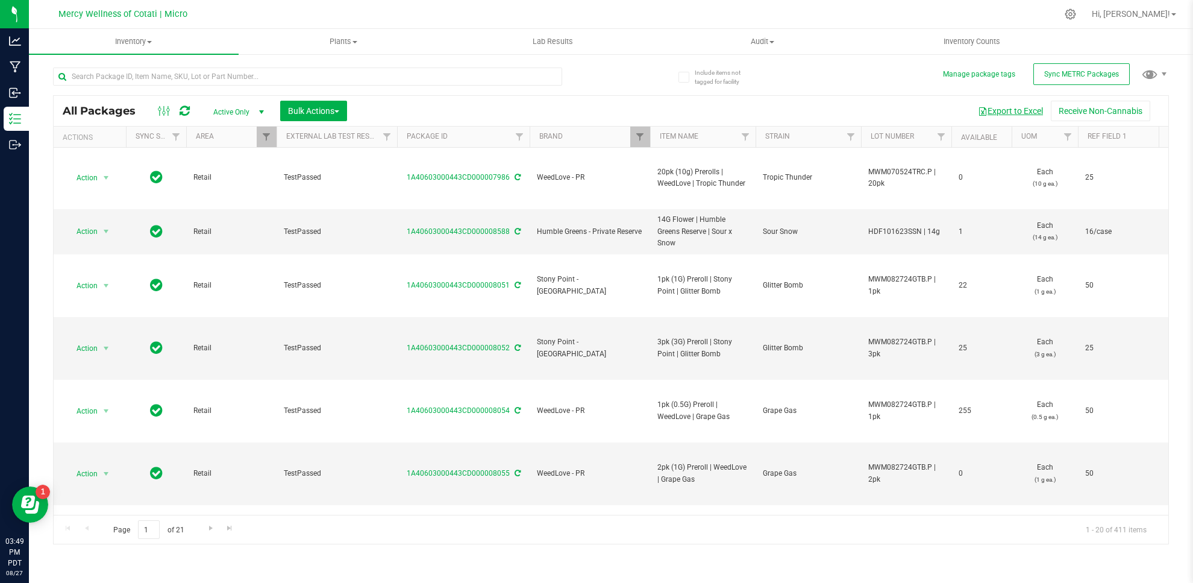
click at [1019, 112] on button "Export to Excel" at bounding box center [1010, 111] width 81 height 20
click at [755, 7] on div at bounding box center [636, 13] width 841 height 23
